Goal: Task Accomplishment & Management: Manage account settings

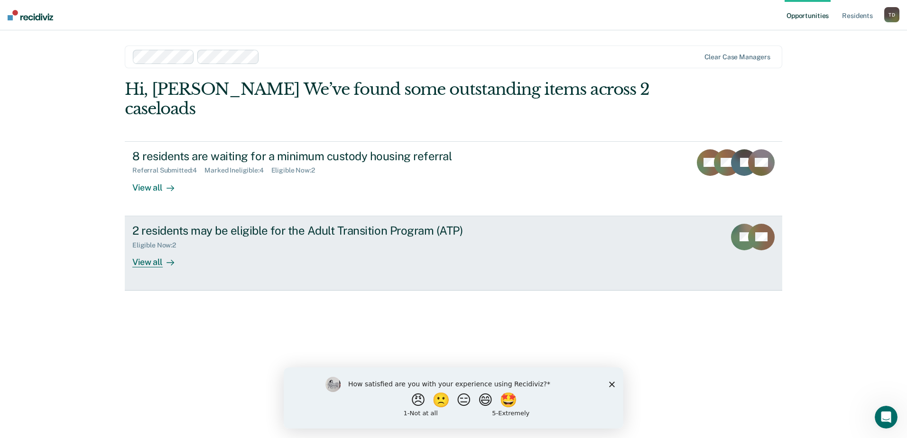
click at [154, 249] on div "View all" at bounding box center [158, 258] width 53 height 18
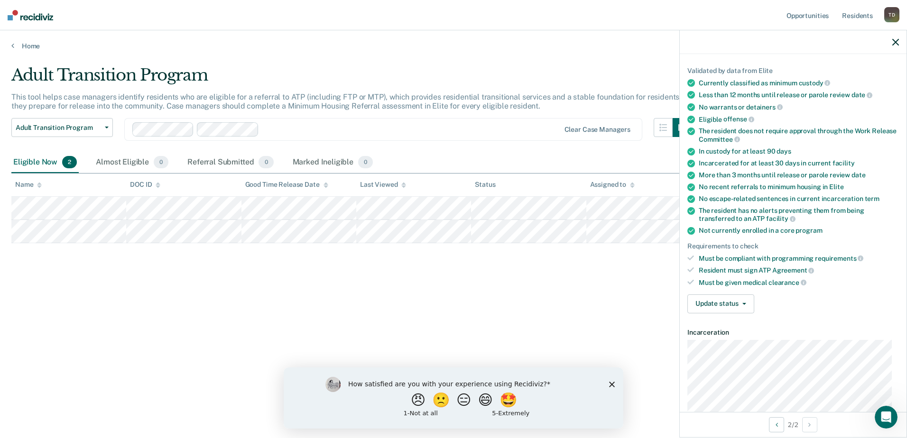
scroll to position [95, 0]
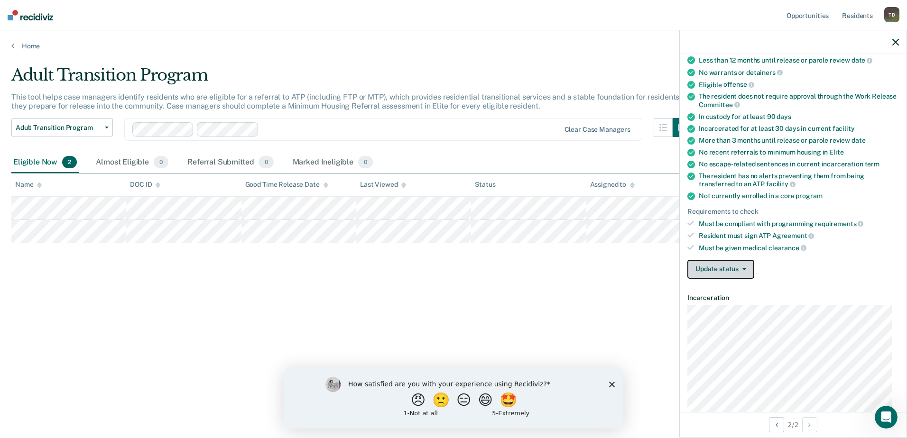
click at [746, 270] on button "Update status" at bounding box center [720, 269] width 67 height 19
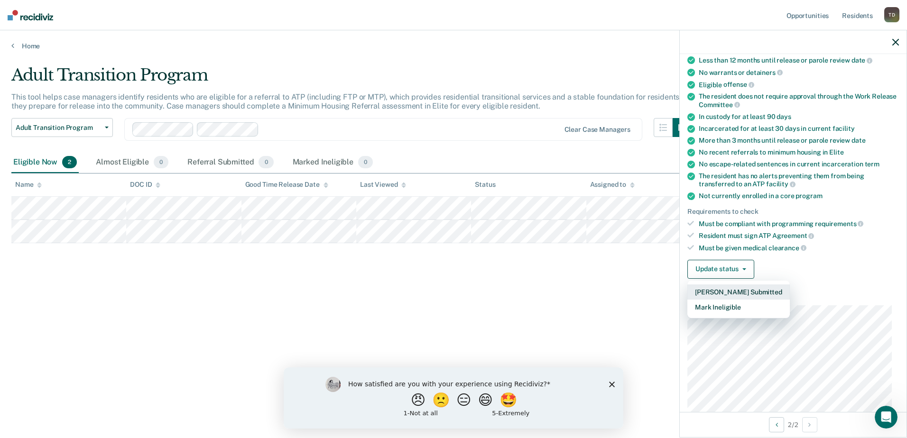
click at [727, 289] on button "[PERSON_NAME] Submitted" at bounding box center [738, 292] width 102 height 15
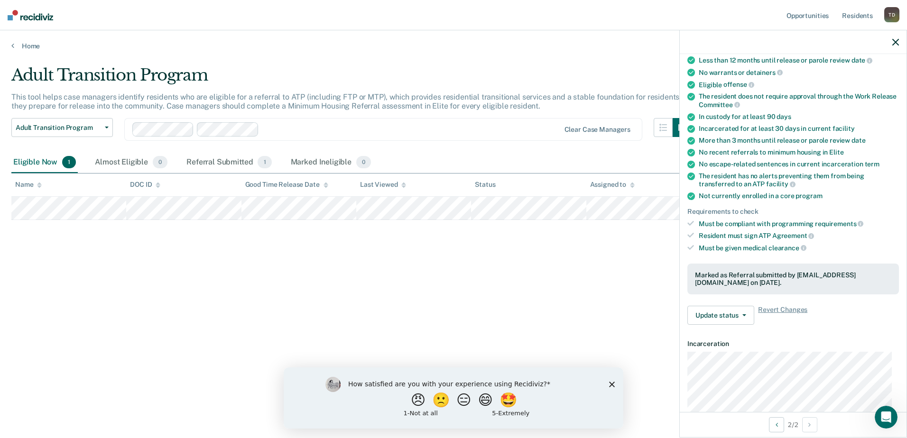
click at [413, 296] on div "Adult Transition Program This tool helps case managers identify residents who a…" at bounding box center [453, 216] width 884 height 302
